Goal: Information Seeking & Learning: Learn about a topic

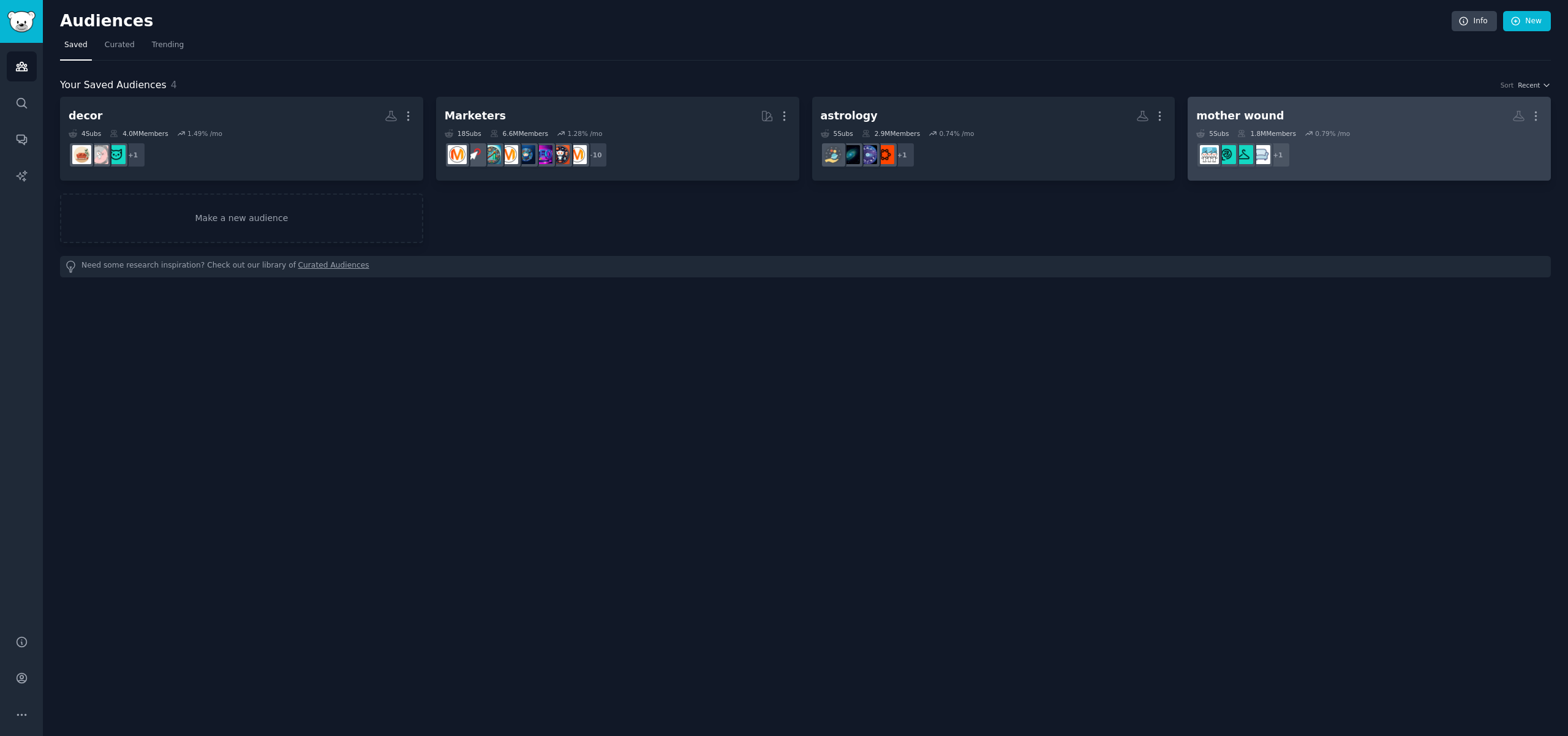
click at [1392, 138] on dd "+ 1" at bounding box center [1369, 155] width 346 height 34
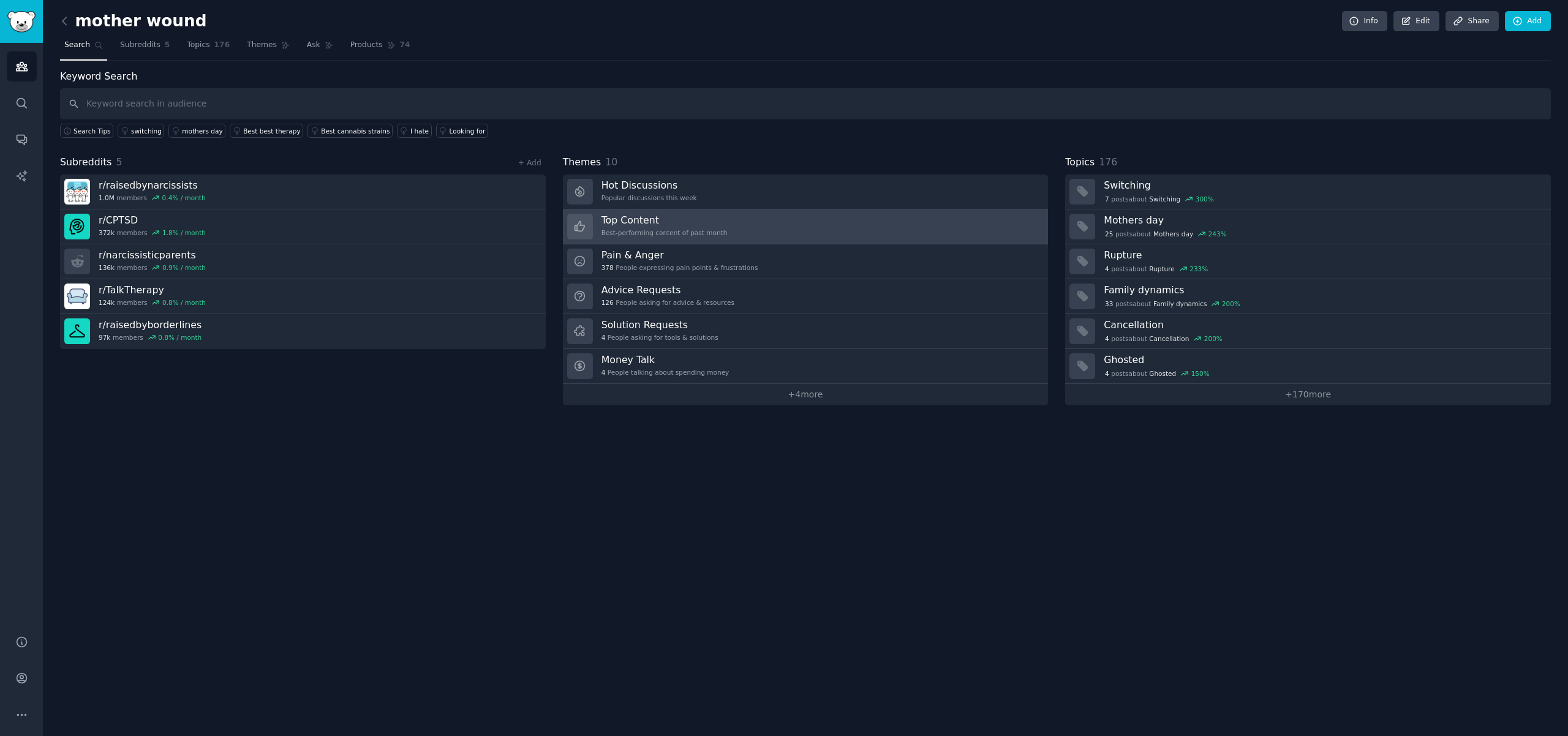
click at [691, 226] on div "Top Content Best-performing content of past month" at bounding box center [665, 226] width 126 height 26
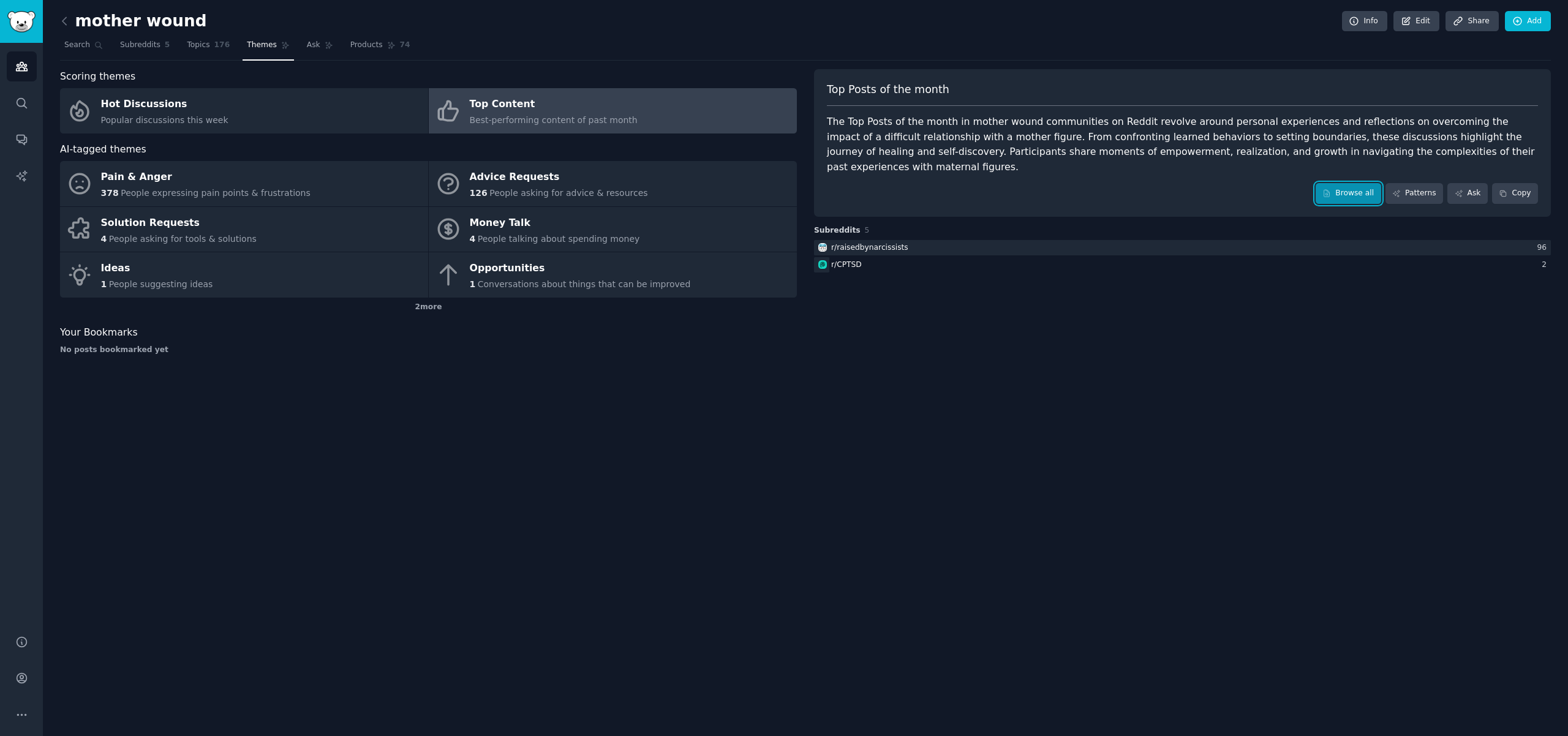
click at [1347, 183] on link "Browse all" at bounding box center [1348, 193] width 66 height 21
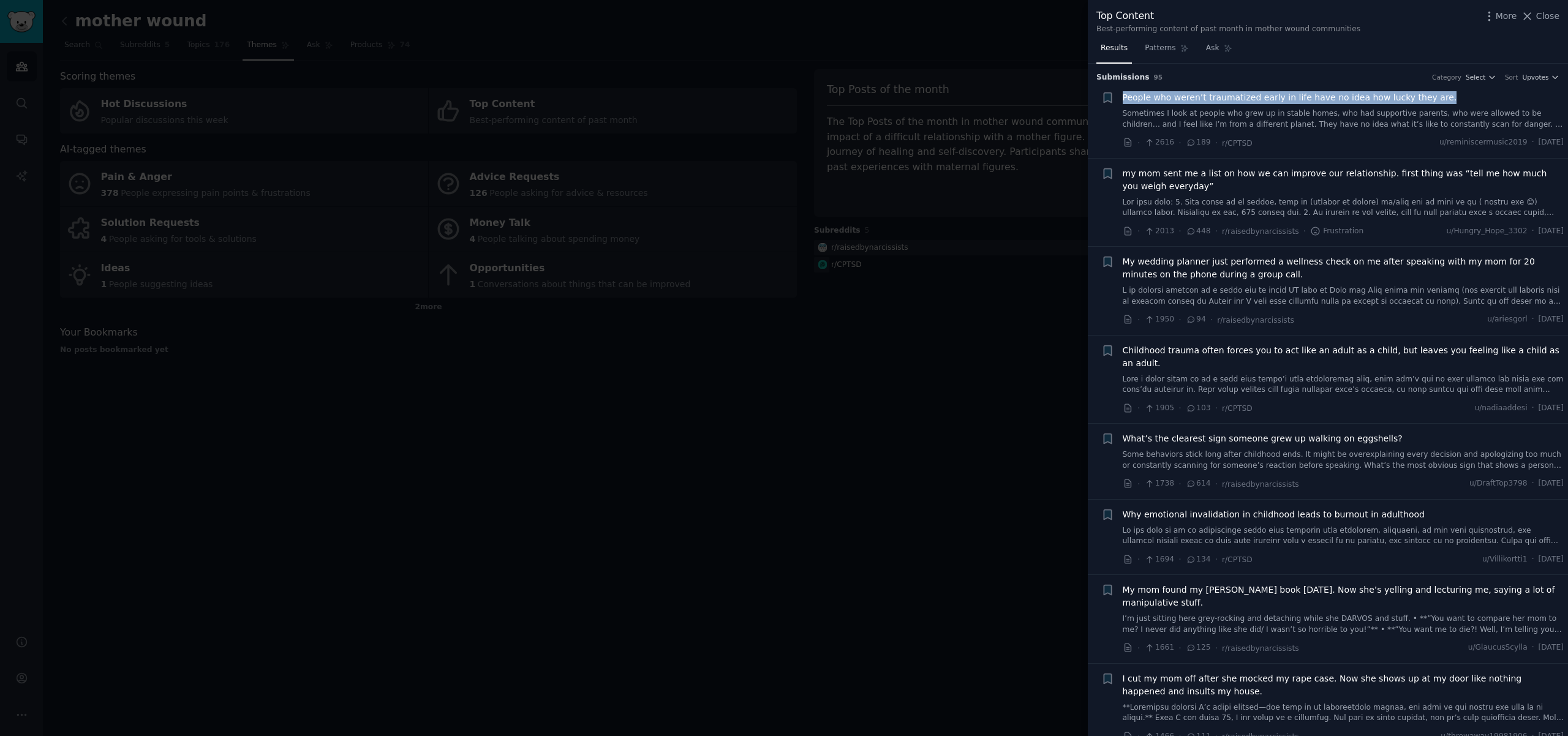
drag, startPoint x: 1438, startPoint y: 101, endPoint x: 1120, endPoint y: 100, distance: 318.0
click at [1120, 100] on div "+ People who weren’t traumatized early in life have no idea how lucky they are.…" at bounding box center [1333, 121] width 463 height 58
copy span "People who weren’t traumatized early in life have no idea how lucky they are."
click at [794, 488] on div at bounding box center [784, 368] width 1568 height 736
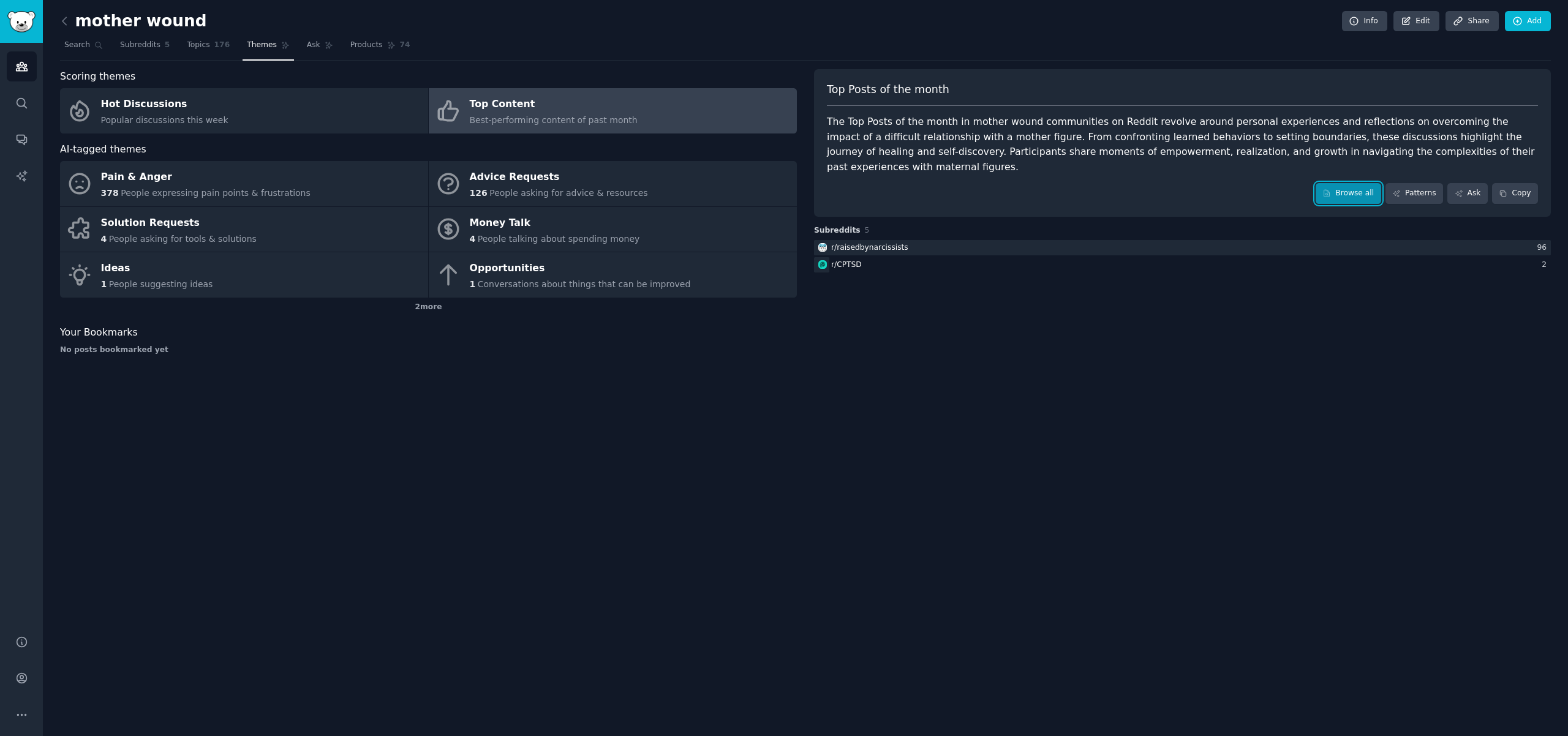
click at [1351, 183] on link "Browse all" at bounding box center [1348, 193] width 66 height 21
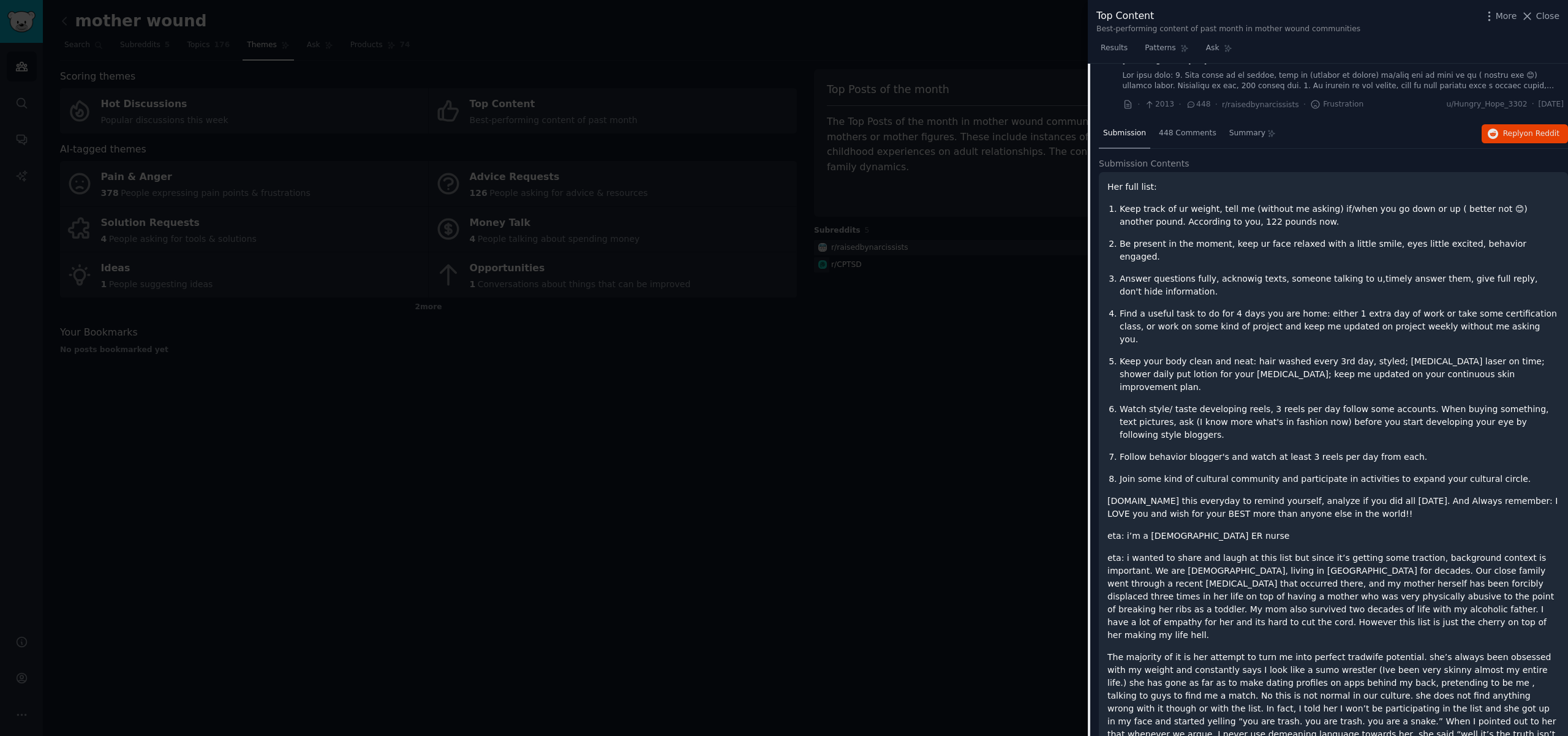
scroll to position [129, 0]
click at [992, 195] on div at bounding box center [784, 368] width 1568 height 736
